Goal: Task Accomplishment & Management: Use online tool/utility

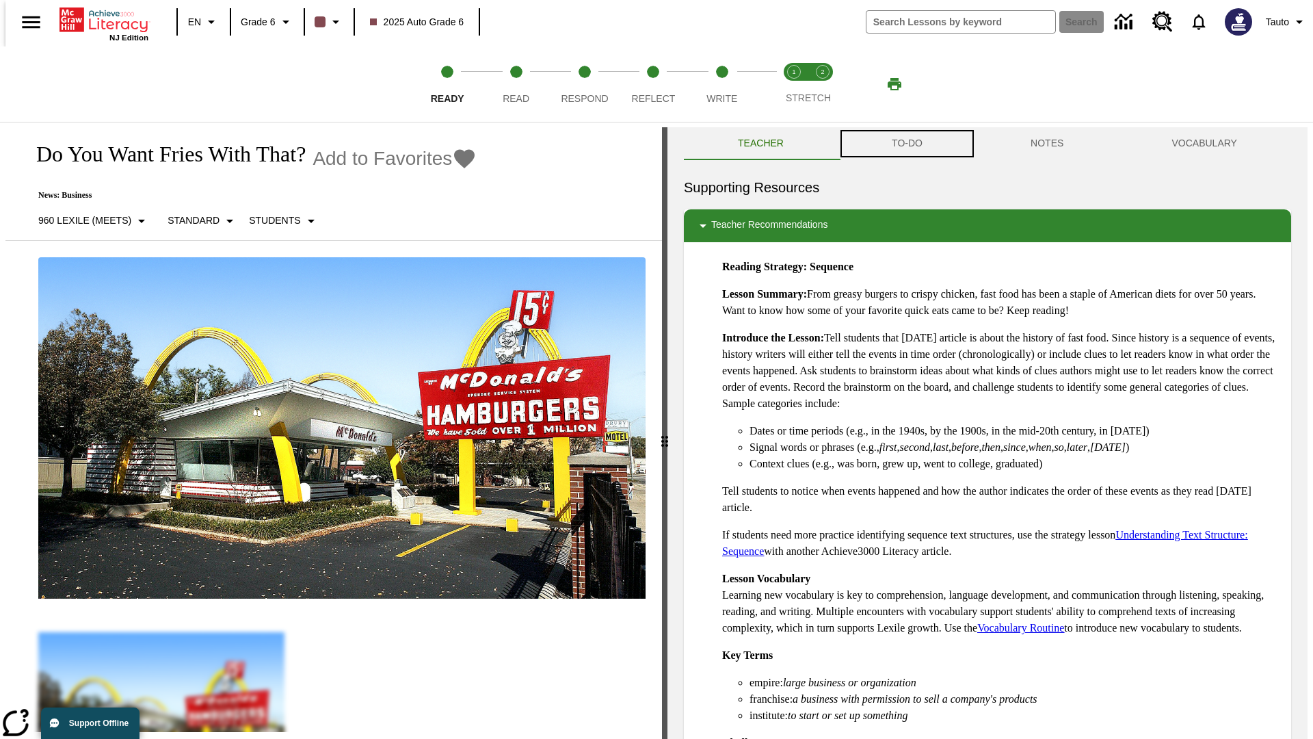
click at [906, 144] on button "TO-DO" at bounding box center [907, 143] width 139 height 33
